Goal: Obtain resource: Obtain resource

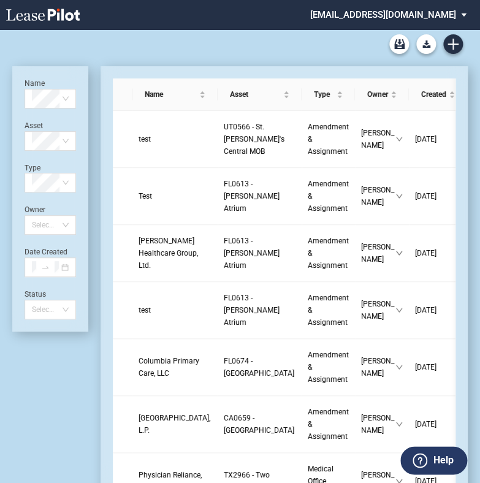
drag, startPoint x: 479, startPoint y: 409, endPoint x: 472, endPoint y: 406, distance: 7.1
click at [153, 145] on link "test" at bounding box center [174, 139] width 73 height 12
click at [145, 142] on span "test" at bounding box center [144, 139] width 12 height 9
click at [224, 150] on span "UT0566 - St. [PERSON_NAME]'s Central MOB" at bounding box center [254, 139] width 61 height 33
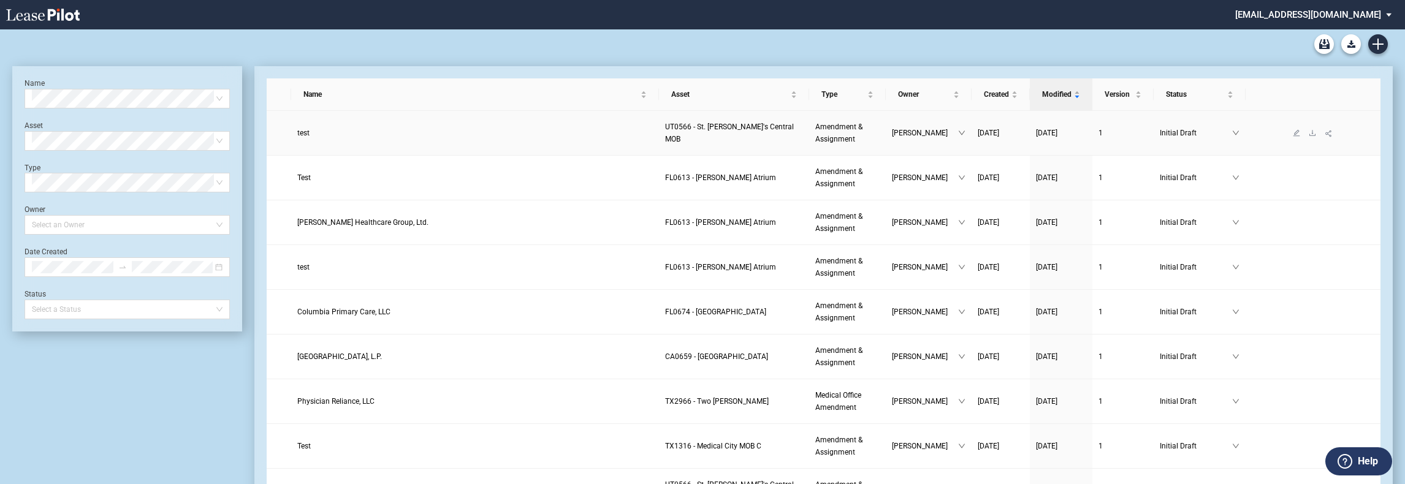
click at [308, 131] on span "test" at bounding box center [303, 133] width 12 height 9
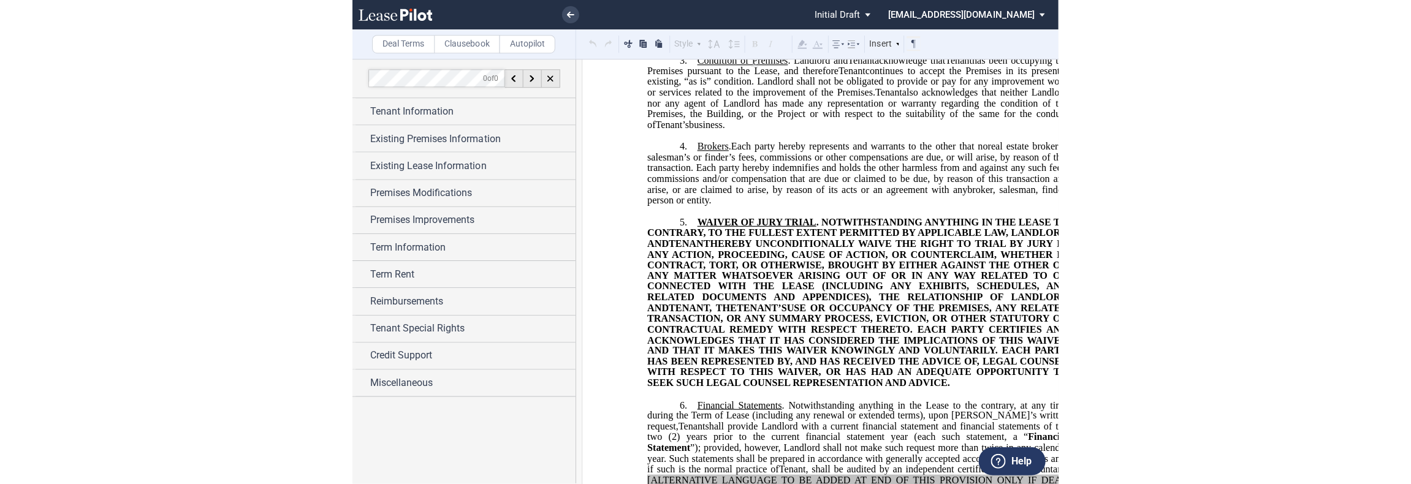
scroll to position [408, 0]
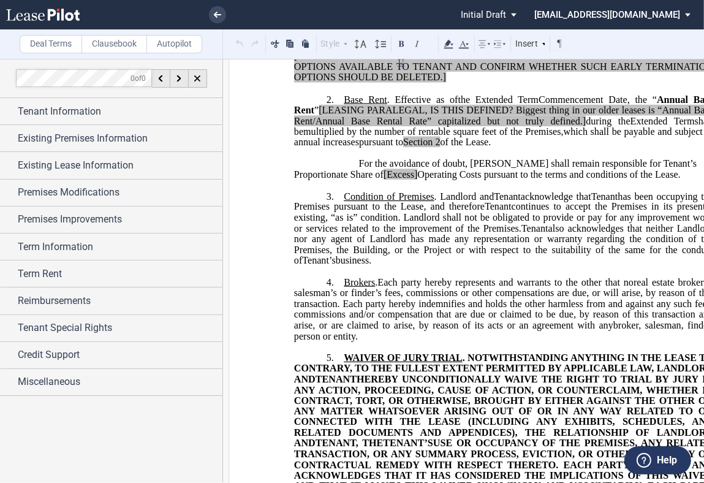
drag, startPoint x: 365, startPoint y: 268, endPoint x: 338, endPoint y: 208, distance: 65.8
click at [338, 208] on p "3. Condition of Premises . Landlord and Assignee Tenant acknowledge that Assign…" at bounding box center [503, 228] width 419 height 75
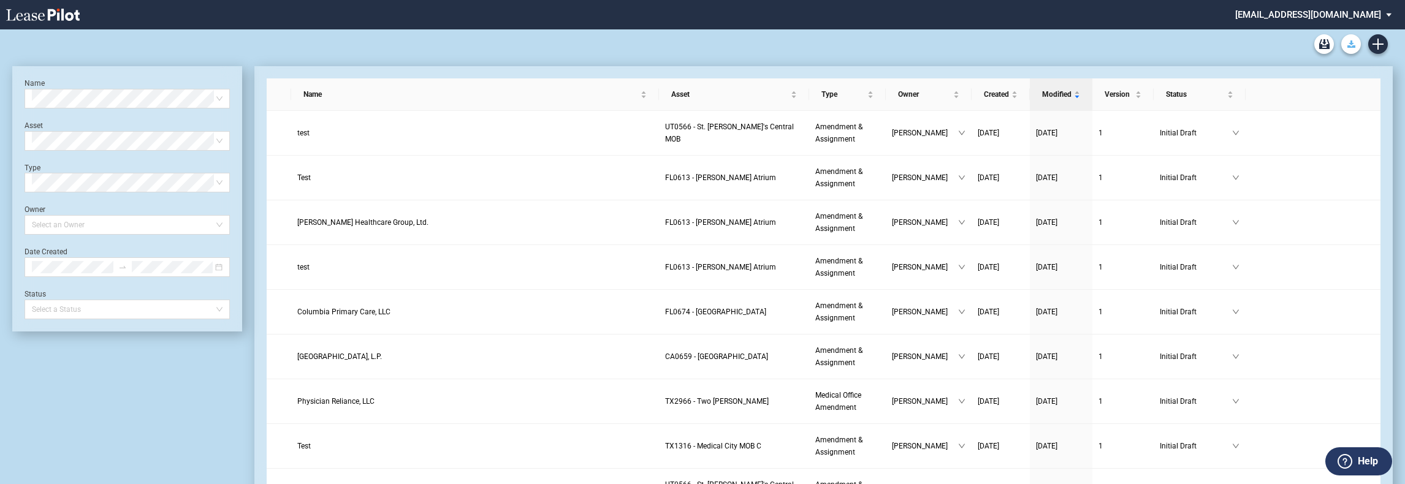
click at [1351, 50] on button "Download Blank Form" at bounding box center [1351, 44] width 20 height 20
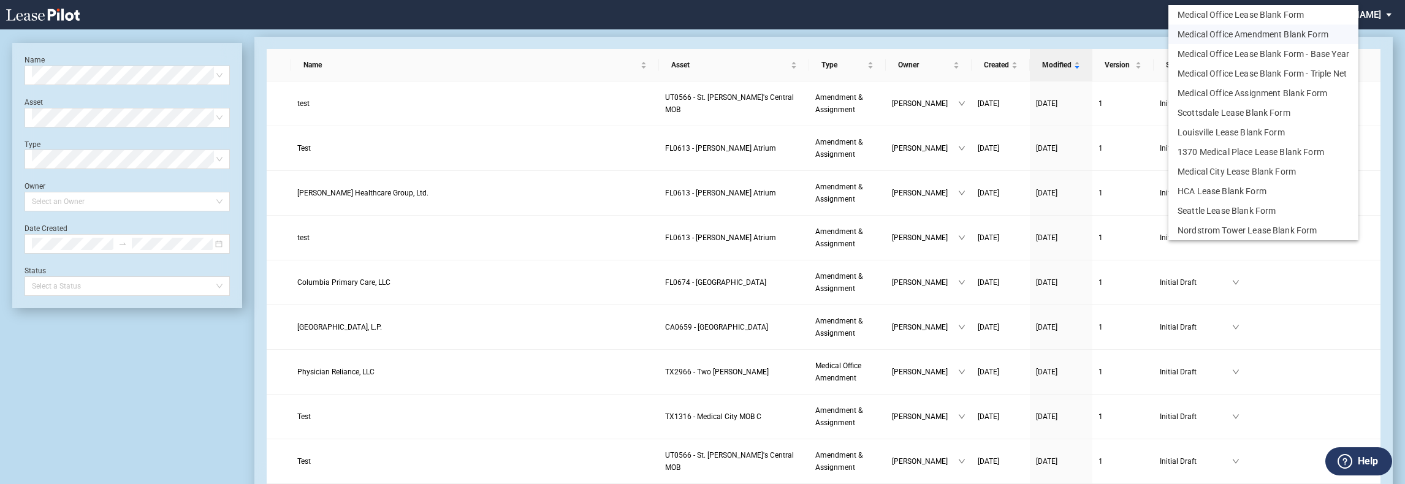
click at [1297, 34] on button "Medical Office Amendment Blank Form" at bounding box center [1263, 35] width 190 height 20
